Goal: Find contact information: Find contact information

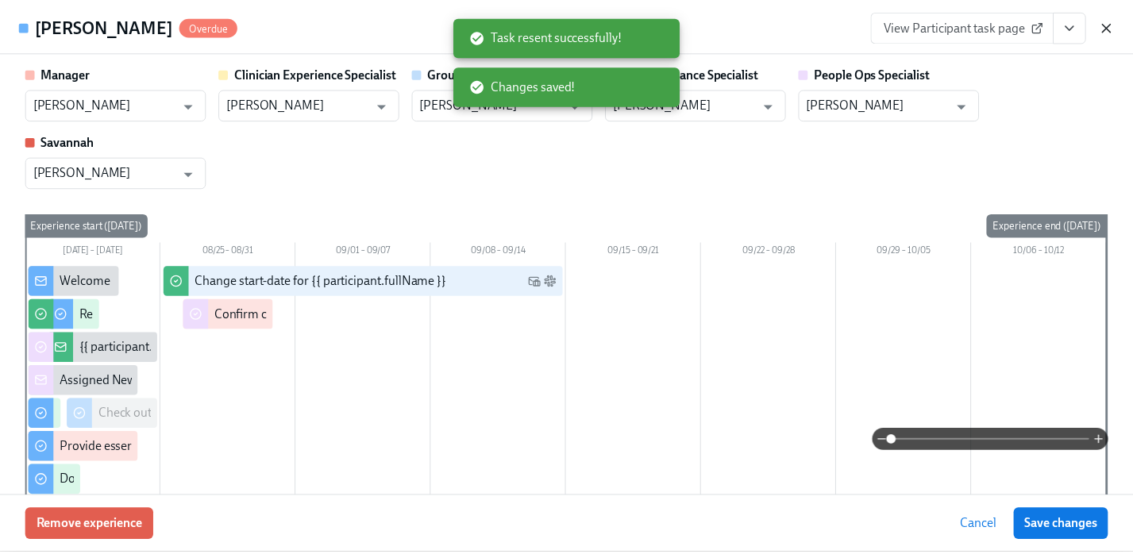
scroll to position [1590, 0]
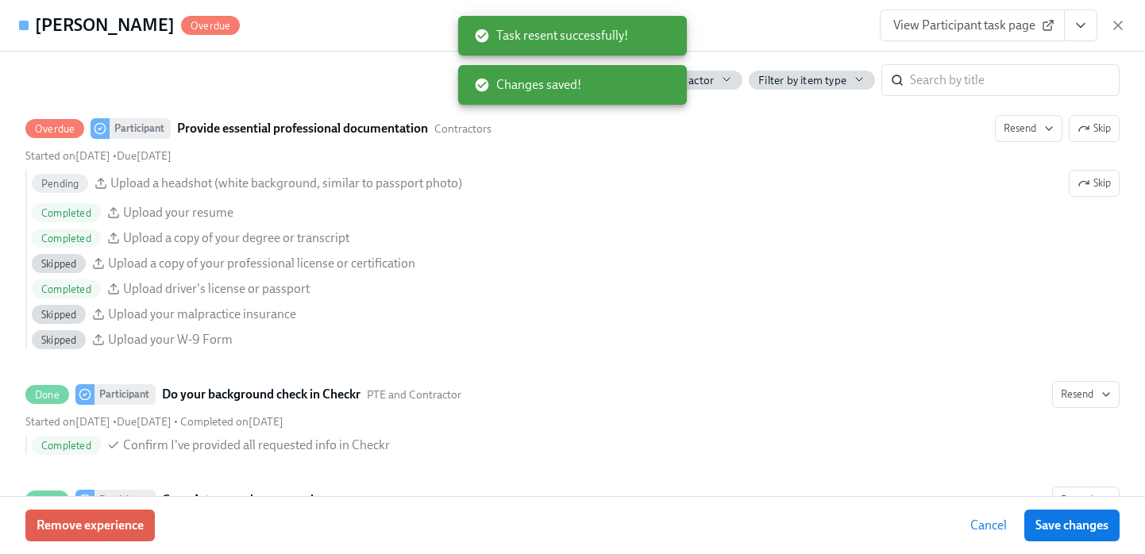
click at [1126, 23] on div "[PERSON_NAME] Overdue View Participant task page" at bounding box center [572, 26] width 1145 height 52
click at [1116, 22] on icon "button" at bounding box center [1118, 25] width 16 height 16
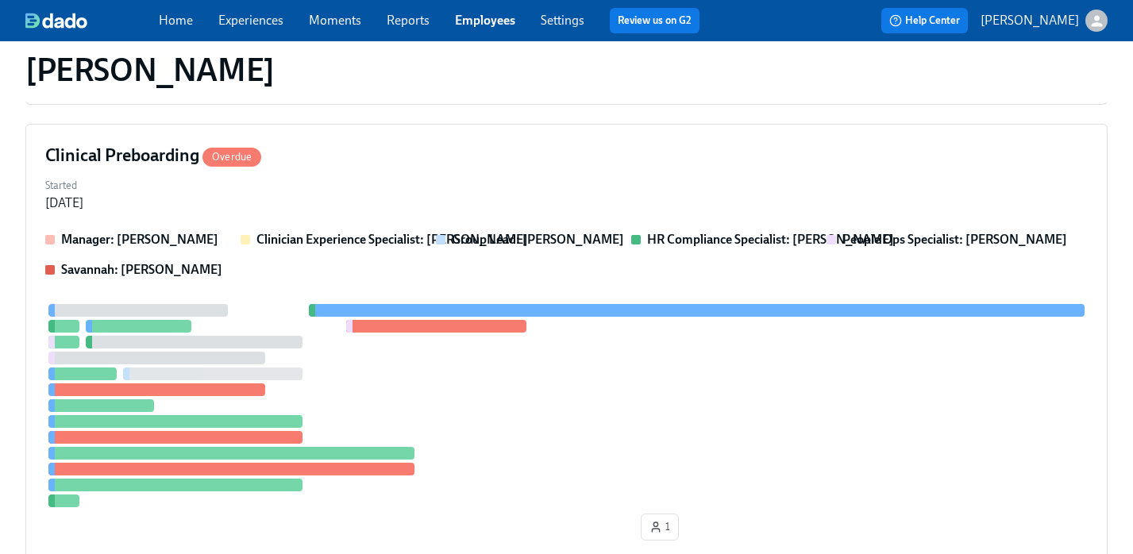
click at [484, 20] on link "Employees" at bounding box center [485, 20] width 60 height 15
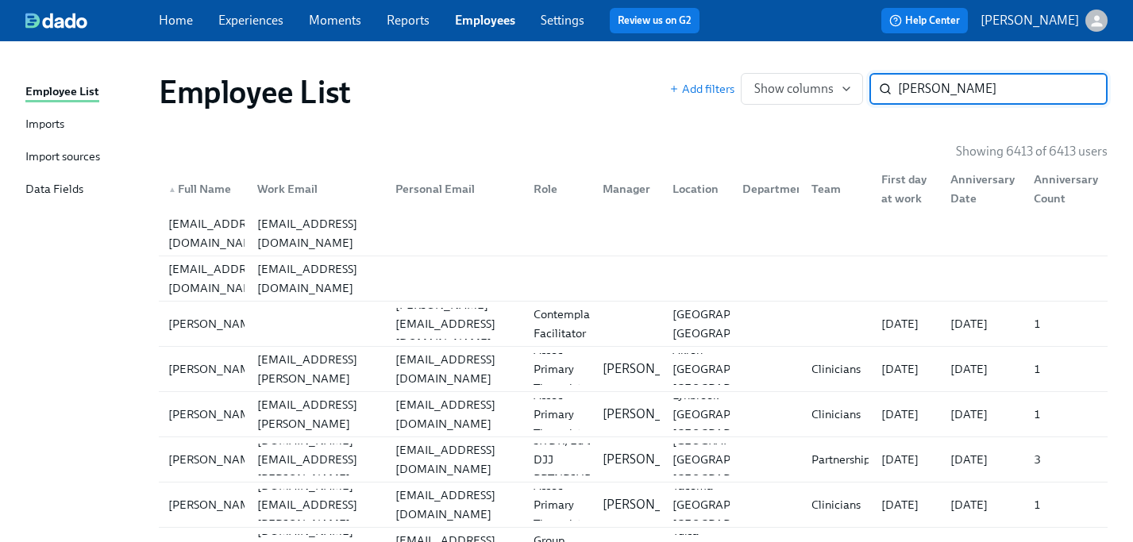
type input "[PERSON_NAME]"
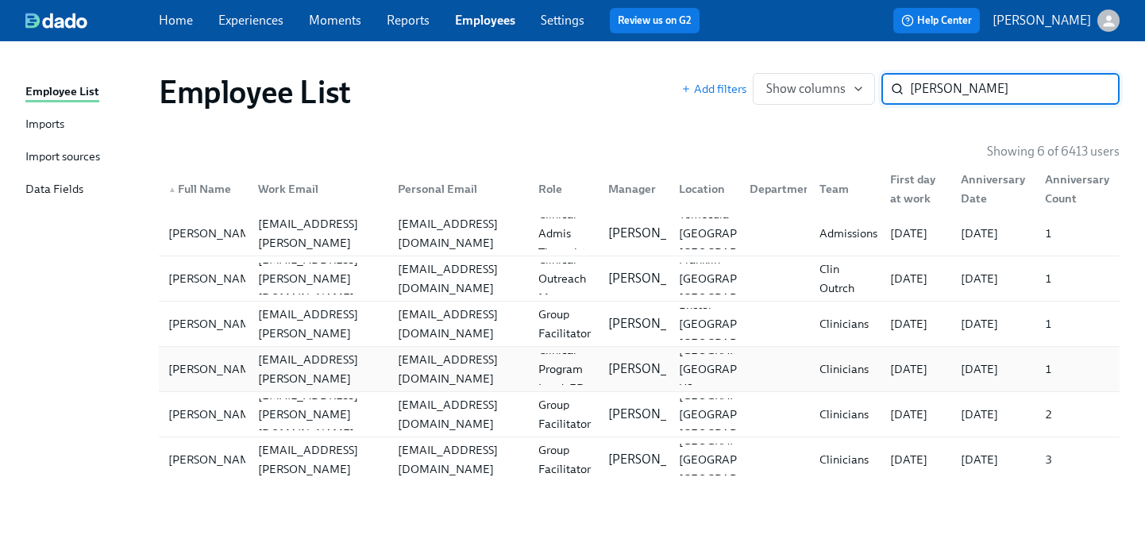
click at [399, 371] on div "[EMAIL_ADDRESS][DOMAIN_NAME]" at bounding box center [457, 369] width 133 height 38
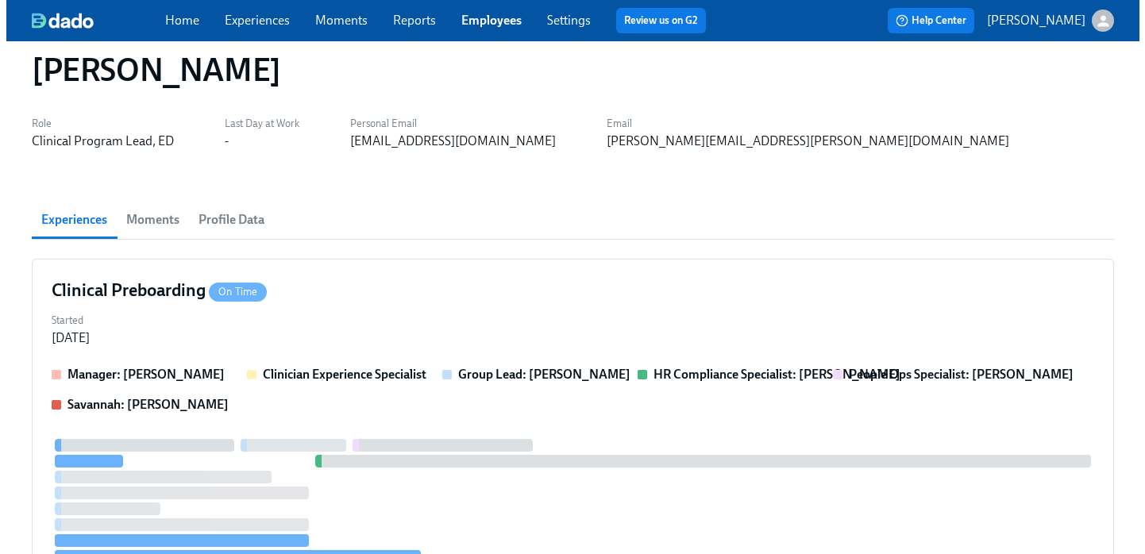
scroll to position [34, 0]
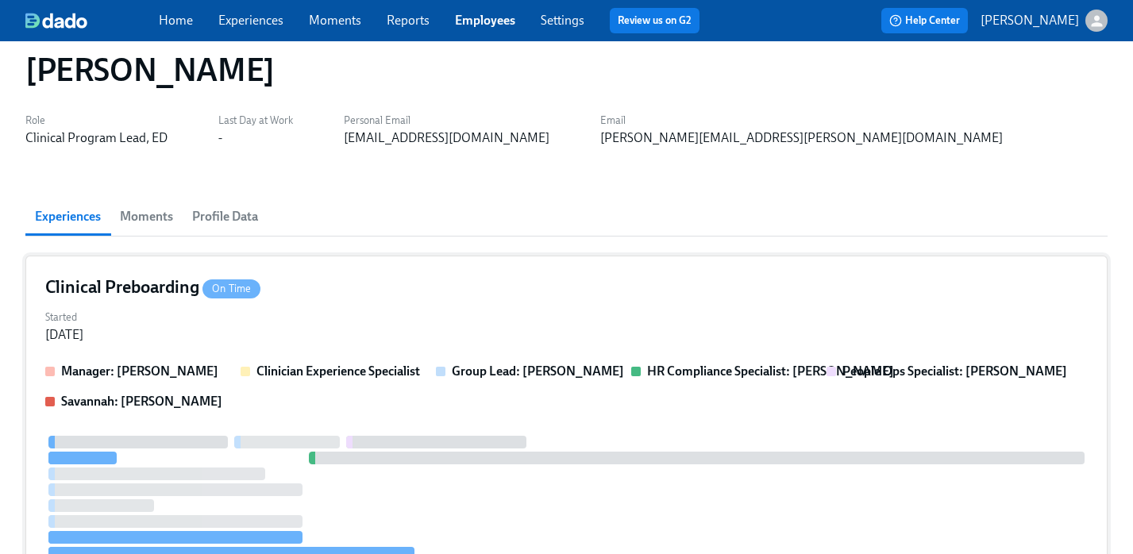
click at [430, 317] on div "Started [DATE]" at bounding box center [566, 325] width 1043 height 38
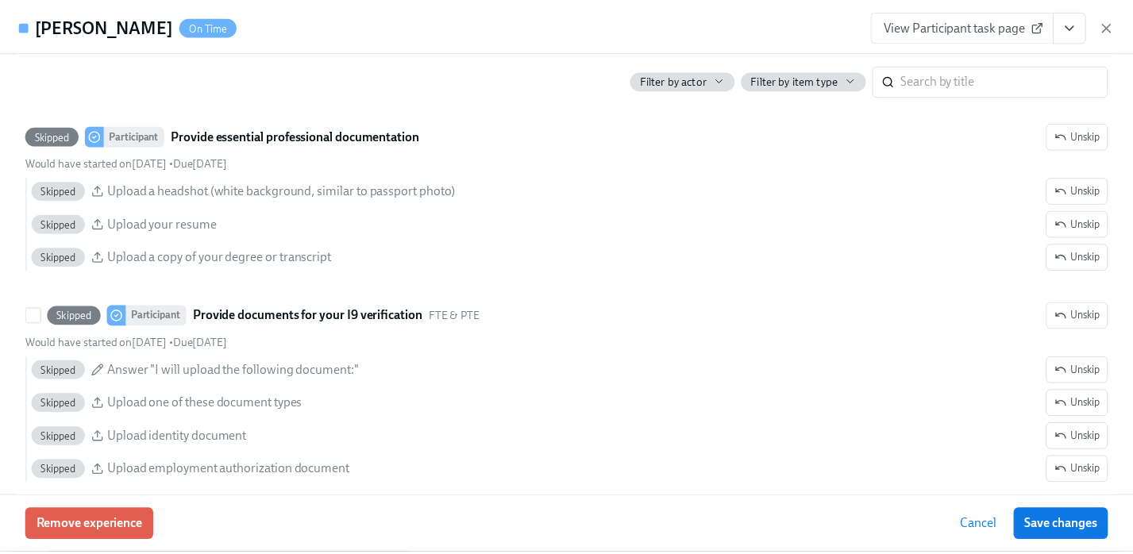
scroll to position [1606, 0]
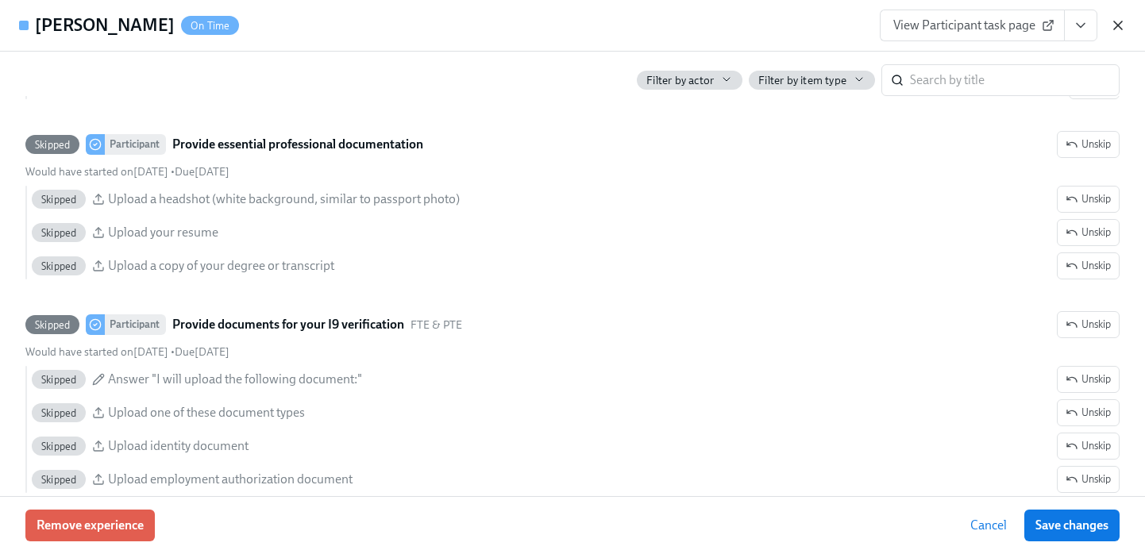
click at [1114, 23] on icon "button" at bounding box center [1118, 25] width 16 height 16
